Goal: Task Accomplishment & Management: Complete application form

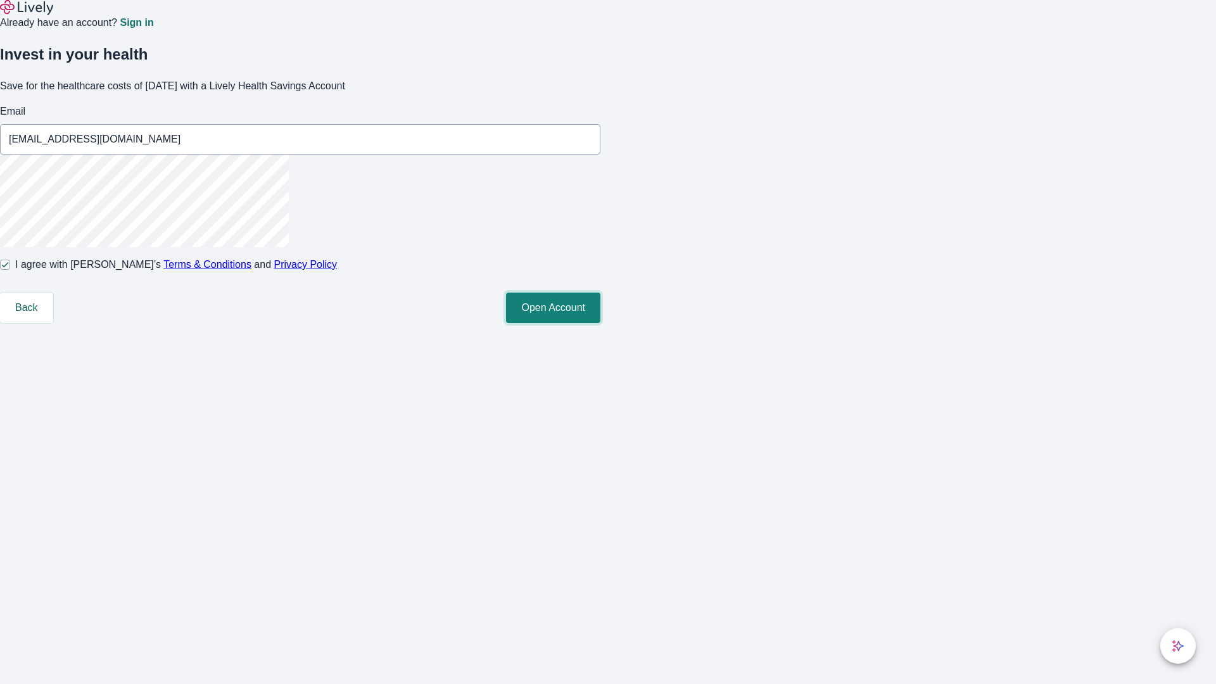
click at [600, 323] on button "Open Account" at bounding box center [553, 308] width 94 height 30
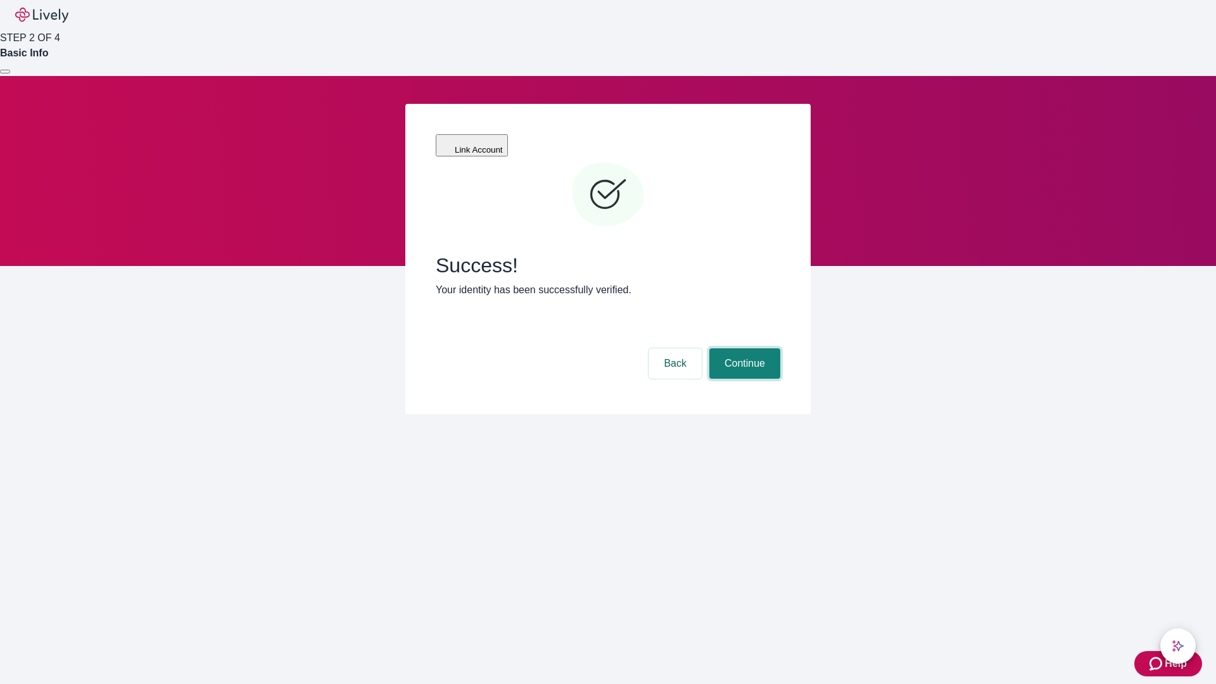
click at [743, 348] on button "Continue" at bounding box center [744, 363] width 71 height 30
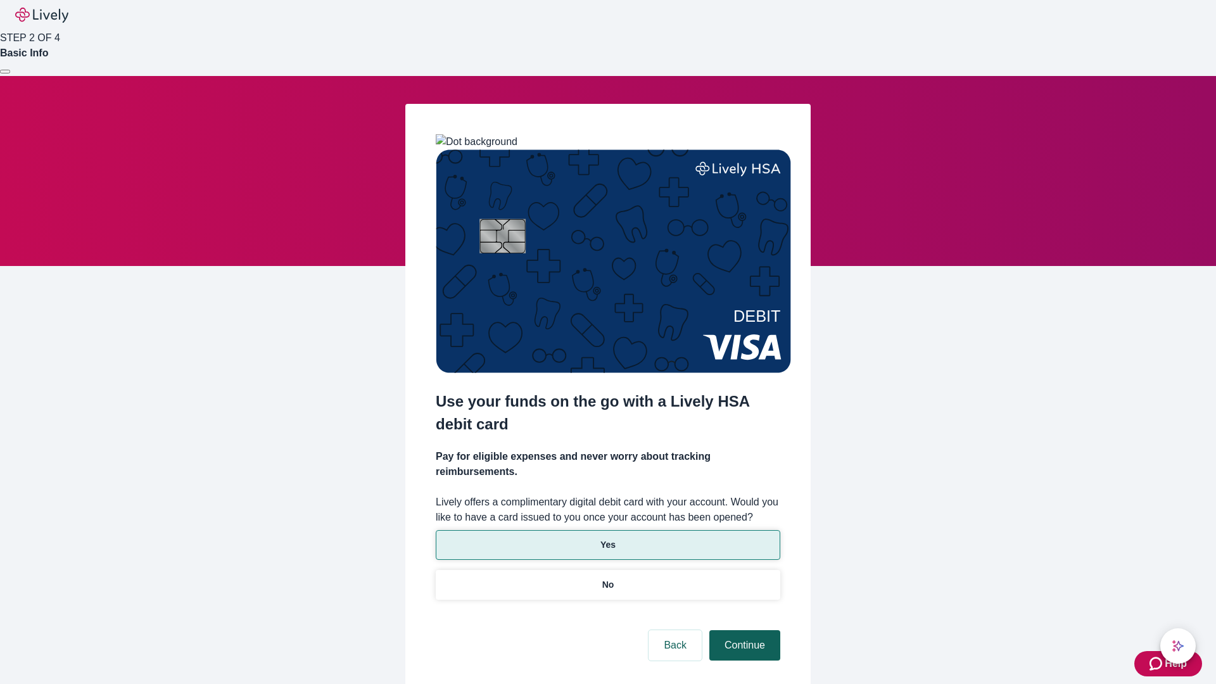
click at [607, 538] on p "Yes" at bounding box center [607, 544] width 15 height 13
click at [743, 630] on button "Continue" at bounding box center [744, 645] width 71 height 30
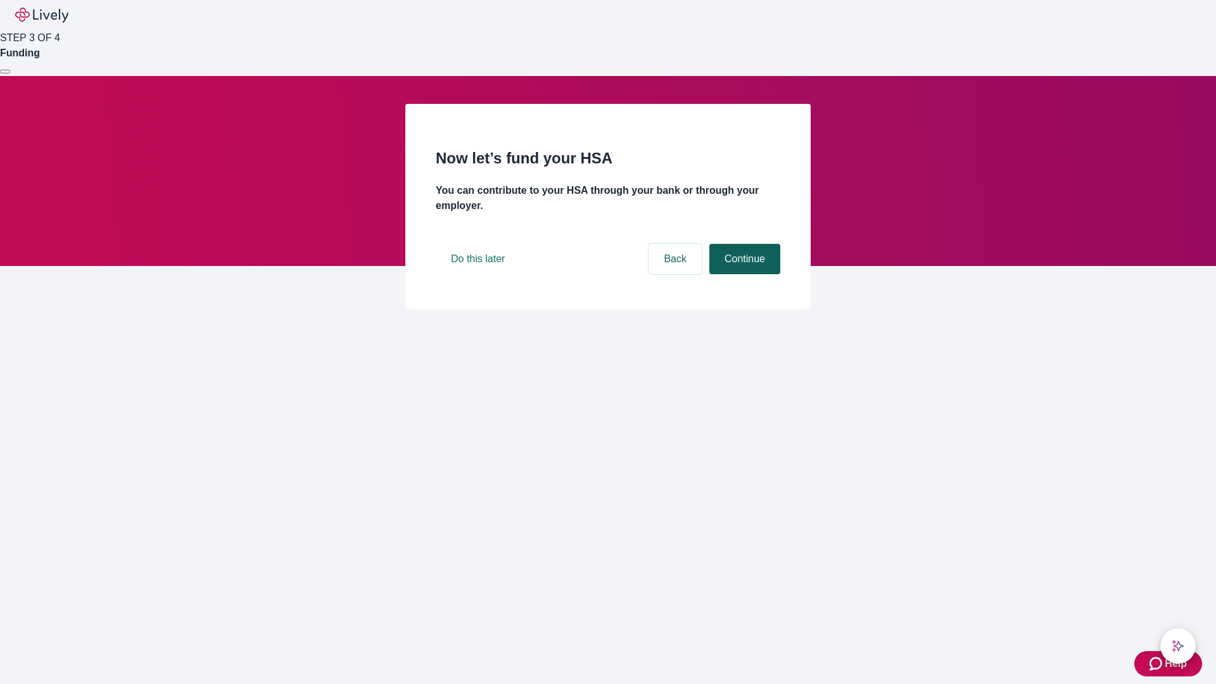
click at [743, 274] on button "Continue" at bounding box center [744, 259] width 71 height 30
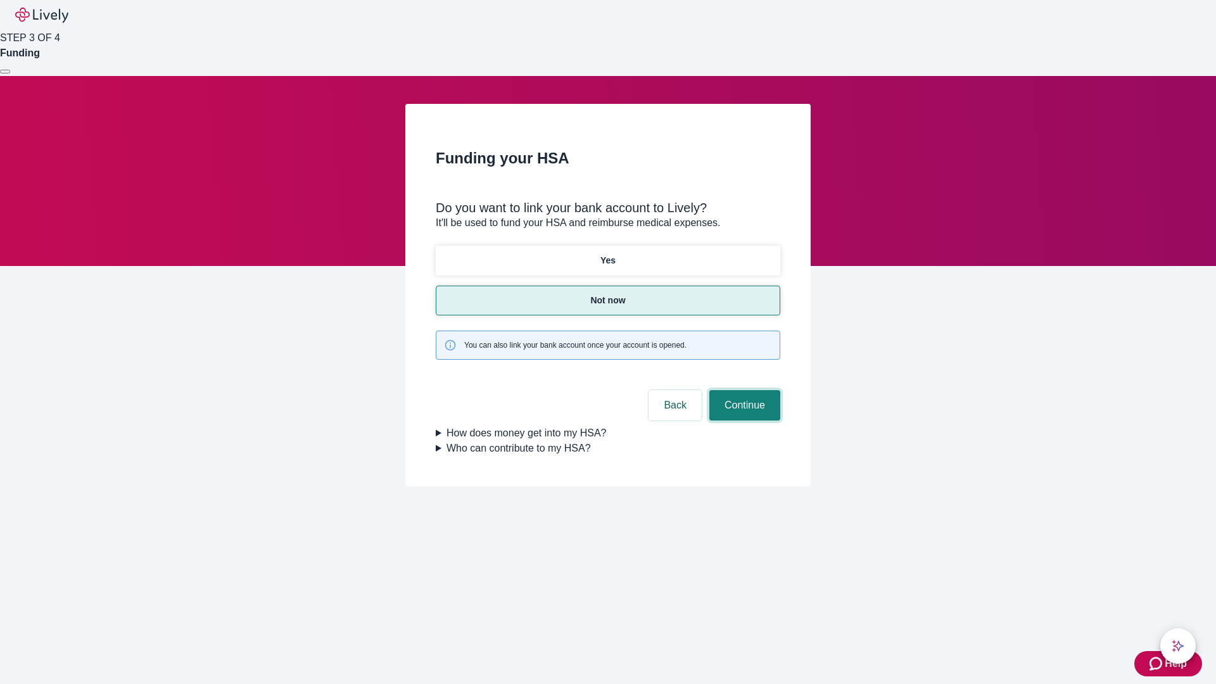
click at [743, 390] on button "Continue" at bounding box center [744, 405] width 71 height 30
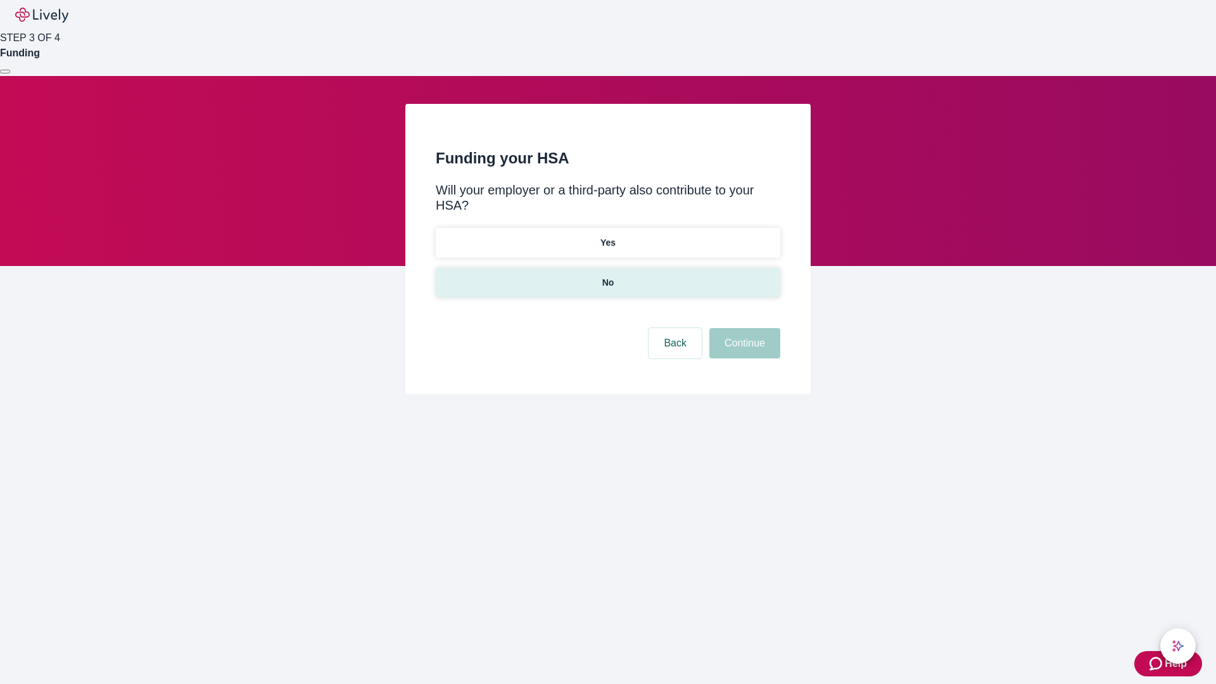
click at [607, 276] on p "No" at bounding box center [608, 282] width 12 height 13
click at [743, 328] on button "Continue" at bounding box center [744, 343] width 71 height 30
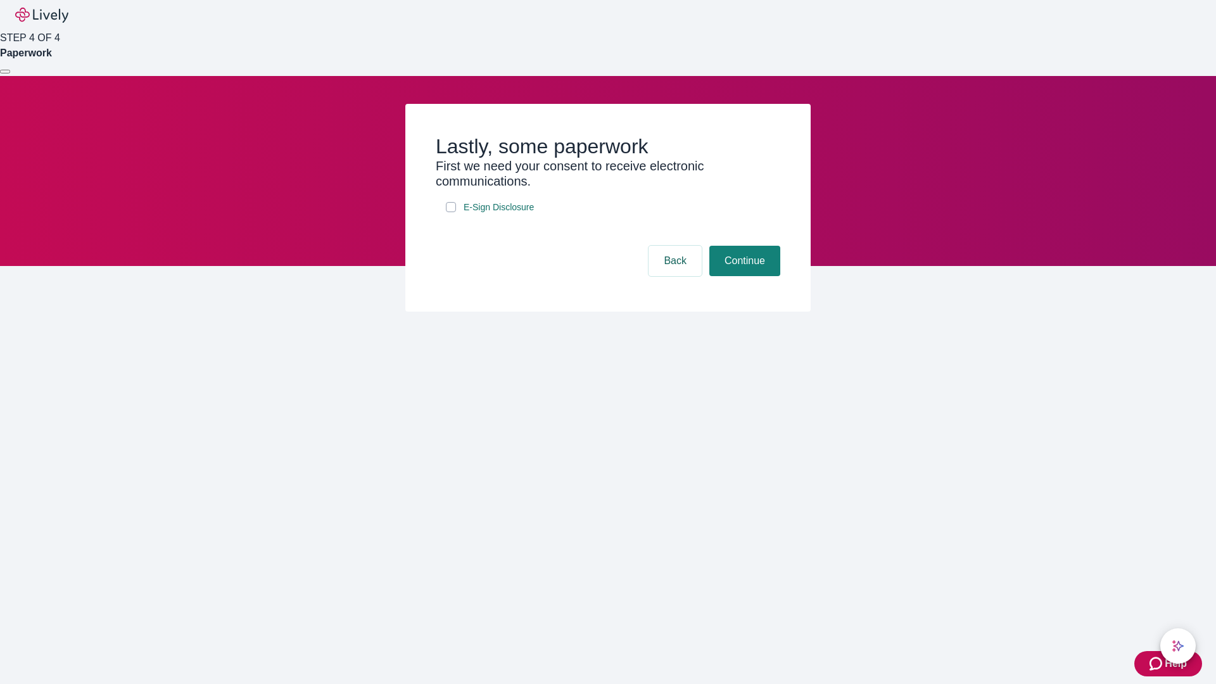
click at [451, 212] on input "E-Sign Disclosure" at bounding box center [451, 207] width 10 height 10
checkbox input "true"
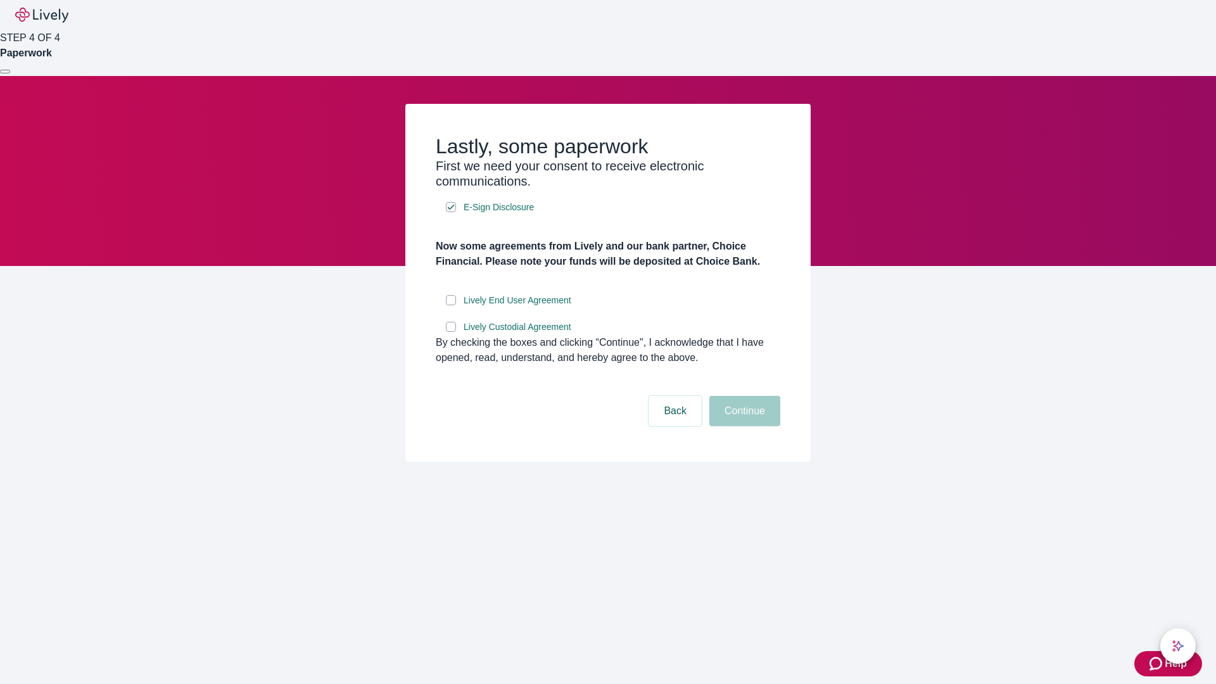
click at [451, 305] on input "Lively End User Agreement" at bounding box center [451, 300] width 10 height 10
checkbox input "true"
click at [451, 332] on input "Lively Custodial Agreement" at bounding box center [451, 327] width 10 height 10
checkbox input "true"
click at [743, 426] on button "Continue" at bounding box center [744, 411] width 71 height 30
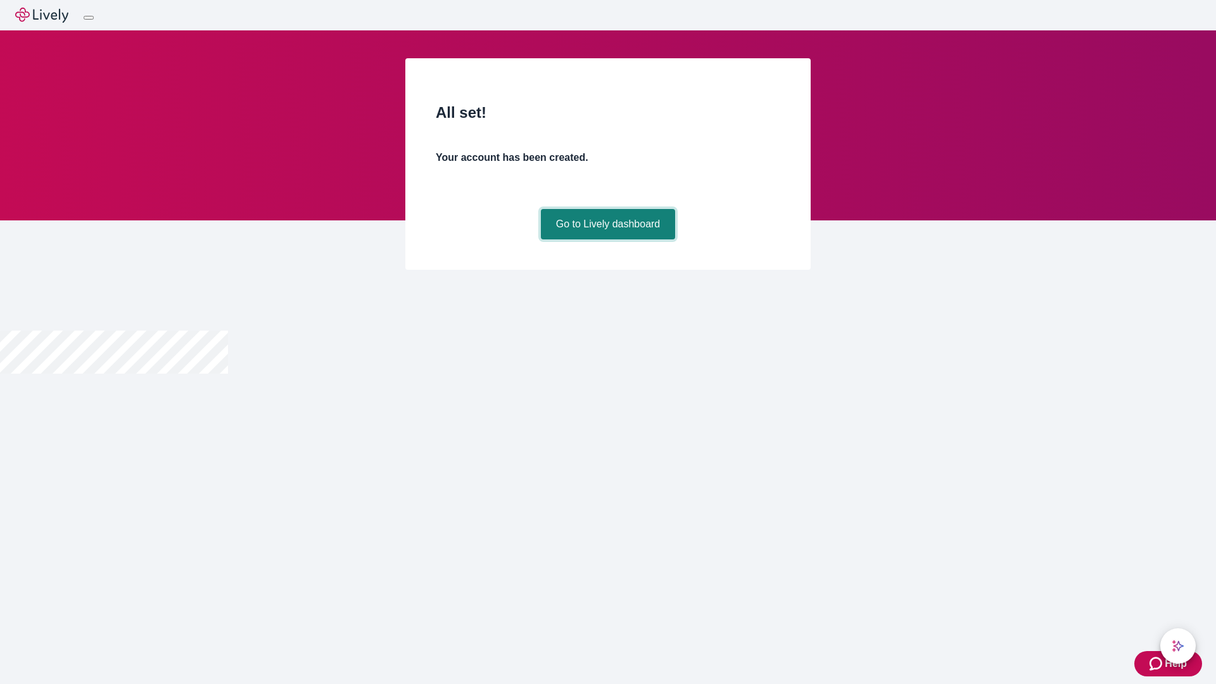
click at [607, 239] on link "Go to Lively dashboard" at bounding box center [608, 224] width 135 height 30
